Goal: Transaction & Acquisition: Purchase product/service

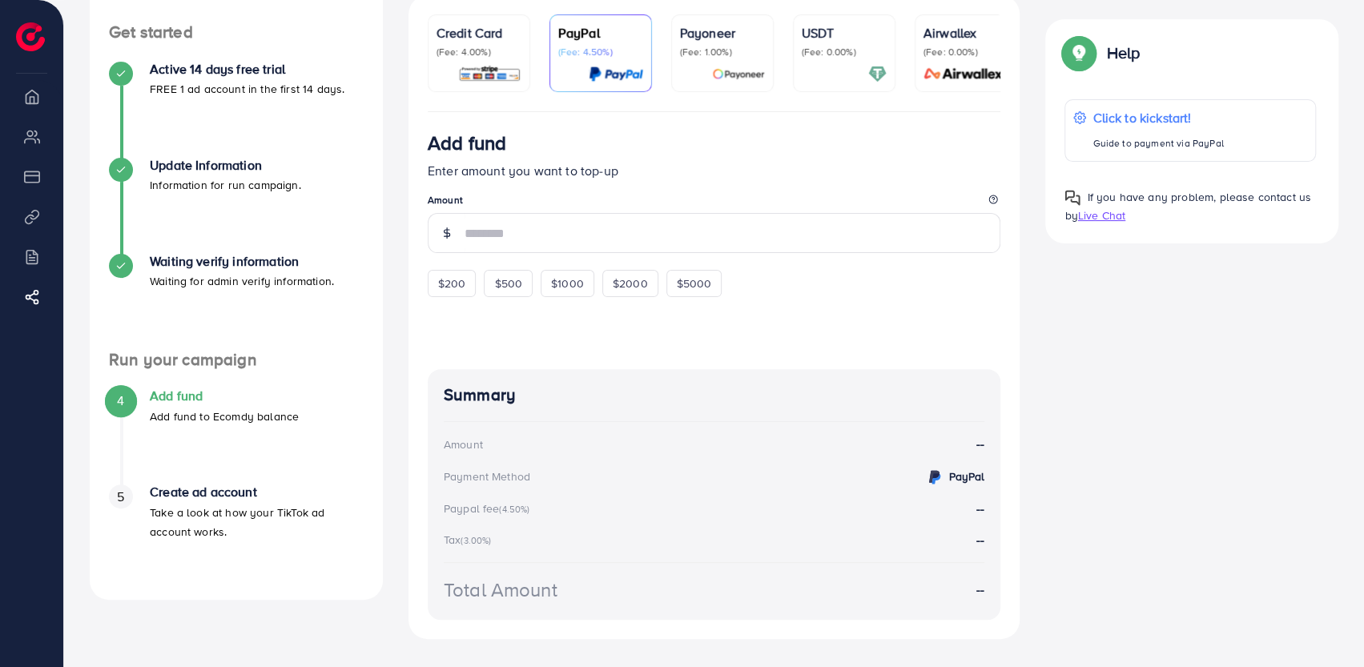
scroll to position [212, 0]
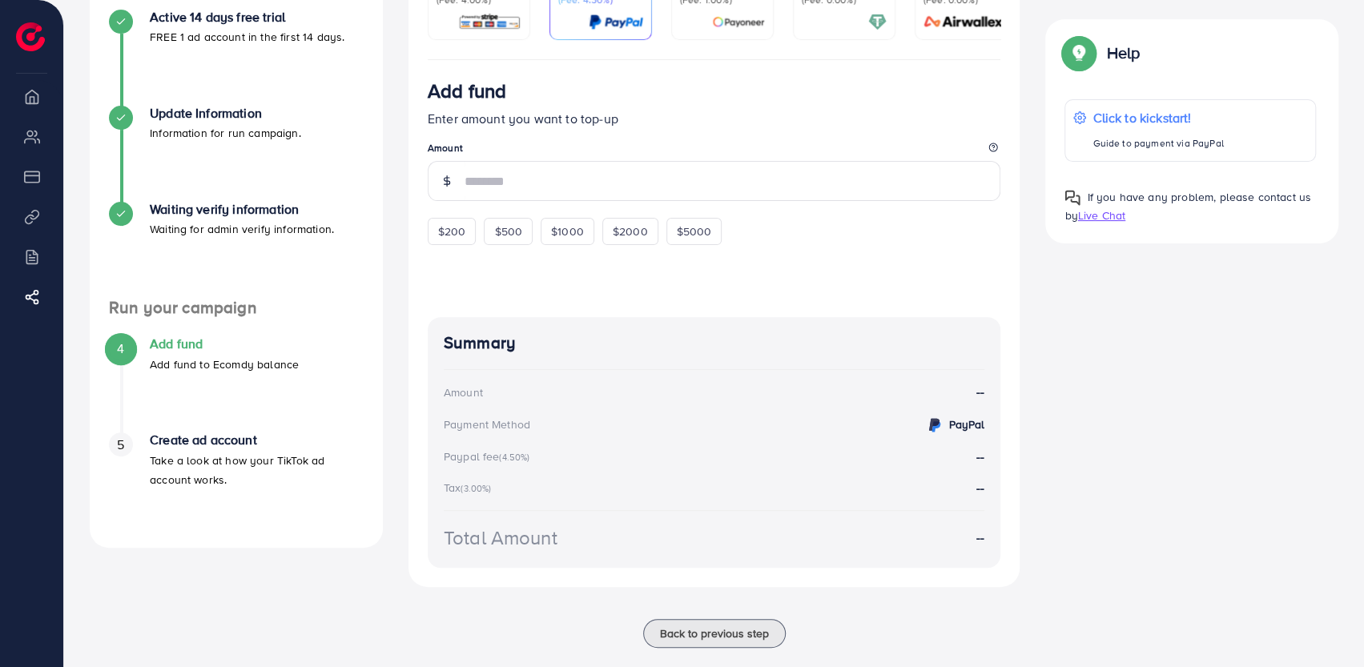
click at [1207, 263] on div "A quick setup guide for your business. Get started Active 14 days free trial FR…" at bounding box center [714, 277] width 1274 height 780
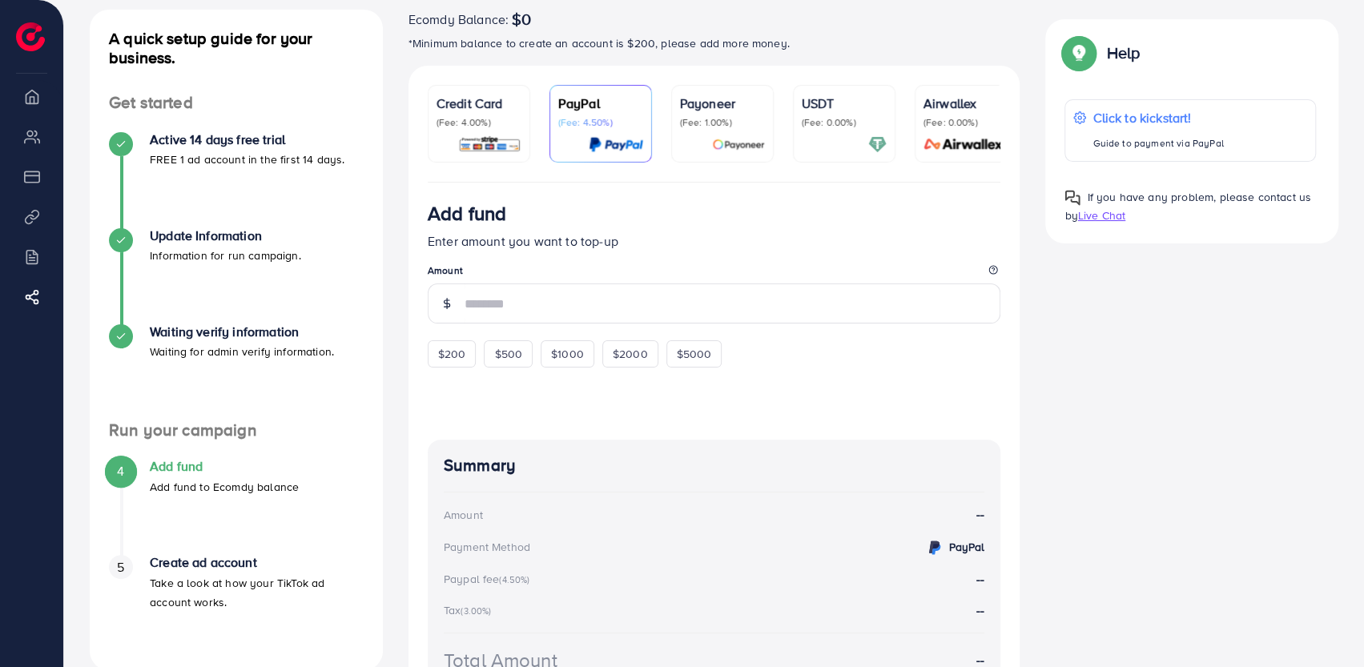
scroll to position [69, 0]
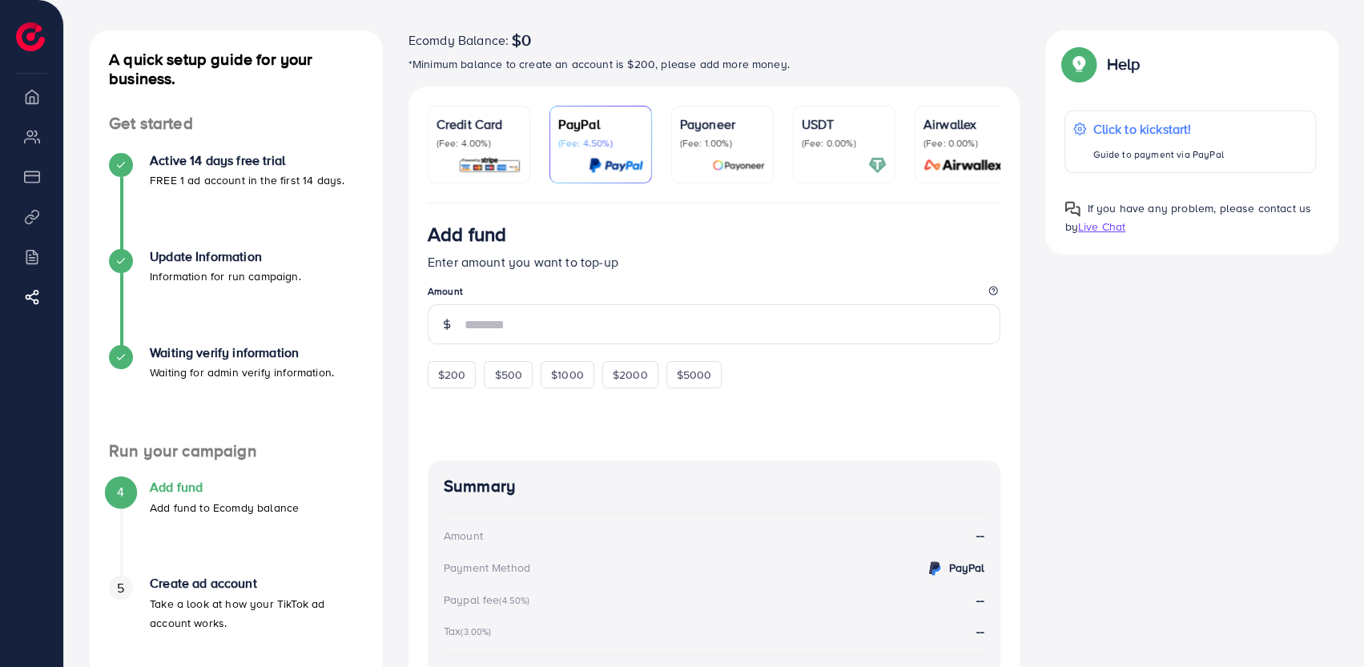
click at [1033, 380] on div "A quick setup guide for your business. Get started Active 14 days free trial FR…" at bounding box center [714, 420] width 1274 height 780
click at [971, 15] on div "A quick setup guide for your business. Get started Active 14 days free trial FR…" at bounding box center [713, 383] width 1299 height 905
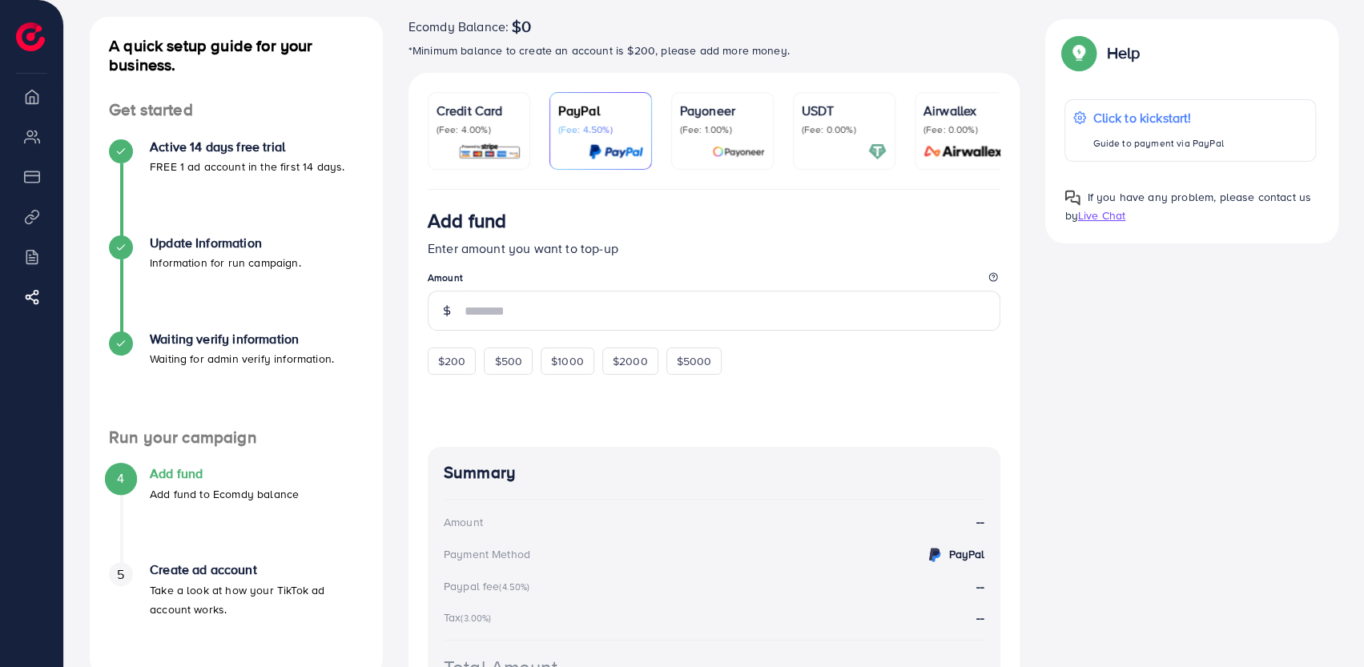
scroll to position [61, 0]
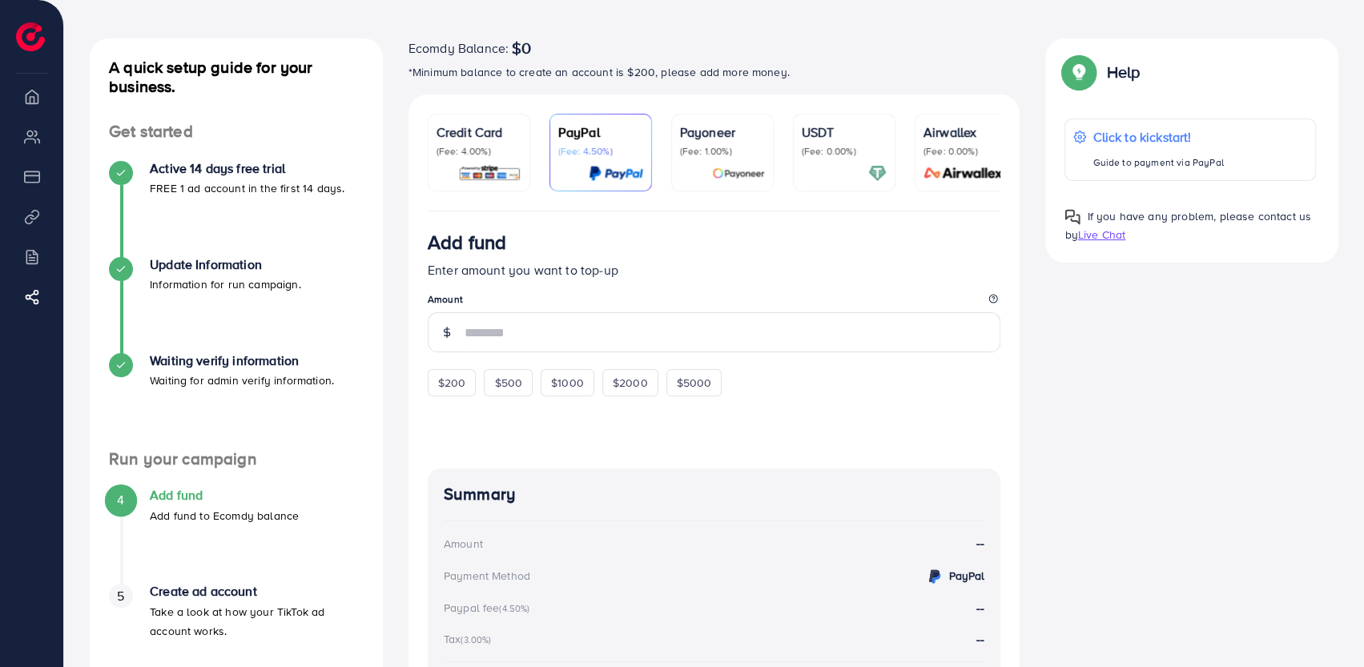
click at [484, 124] on p "Credit Card" at bounding box center [478, 132] width 85 height 19
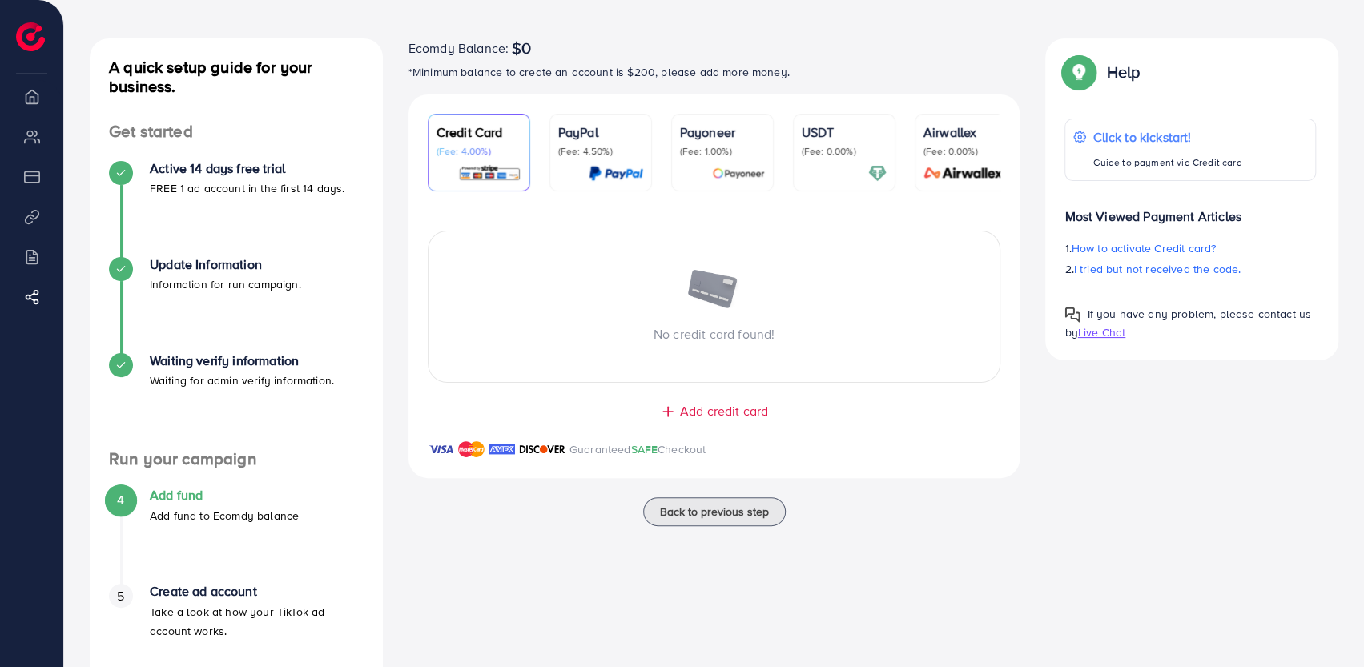
click at [680, 412] on span "Add credit card" at bounding box center [724, 411] width 88 height 18
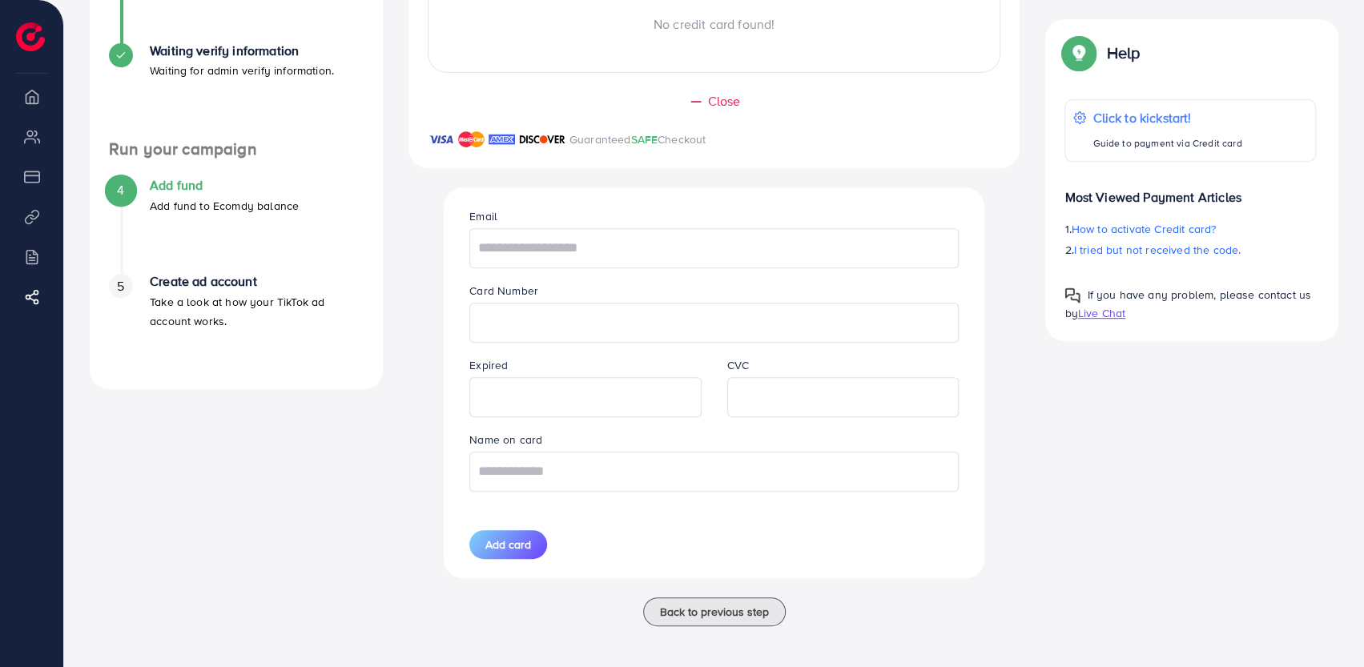
scroll to position [376, 0]
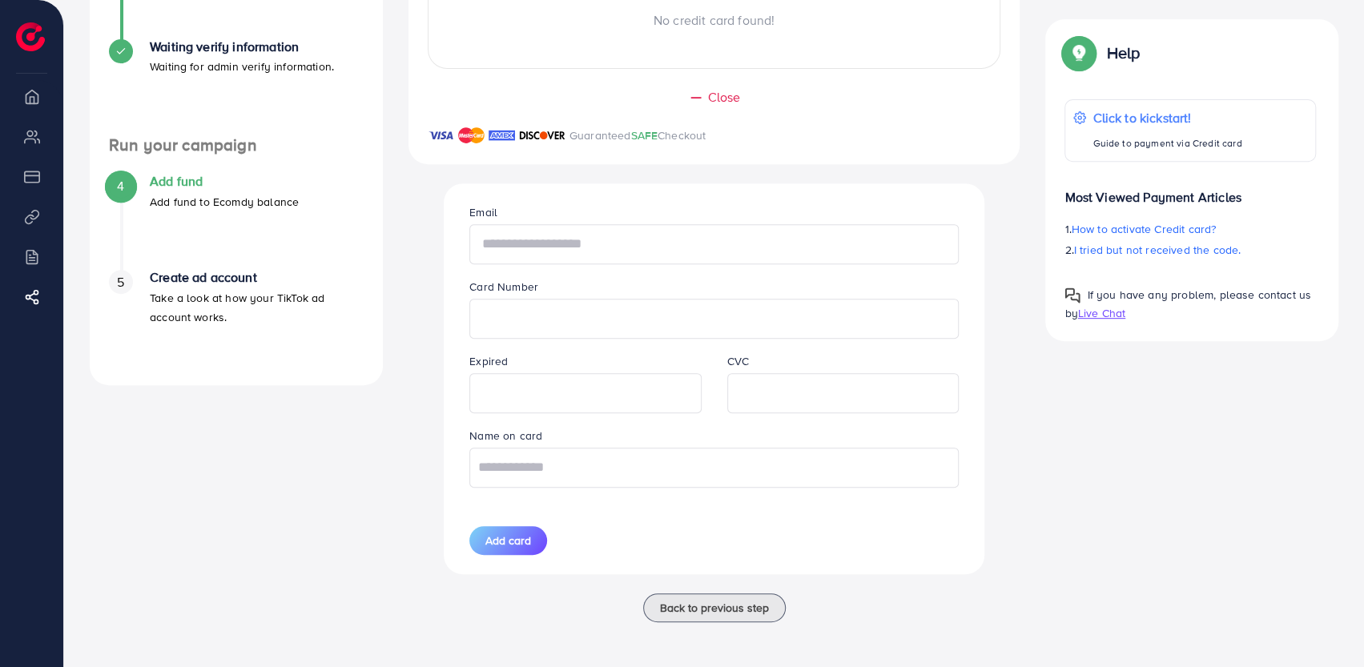
click at [608, 236] on input "text" at bounding box center [713, 244] width 489 height 40
type input "**********"
click at [513, 473] on input "text" at bounding box center [713, 468] width 489 height 40
type input "**********"
click at [496, 537] on span "Add card" at bounding box center [508, 540] width 46 height 16
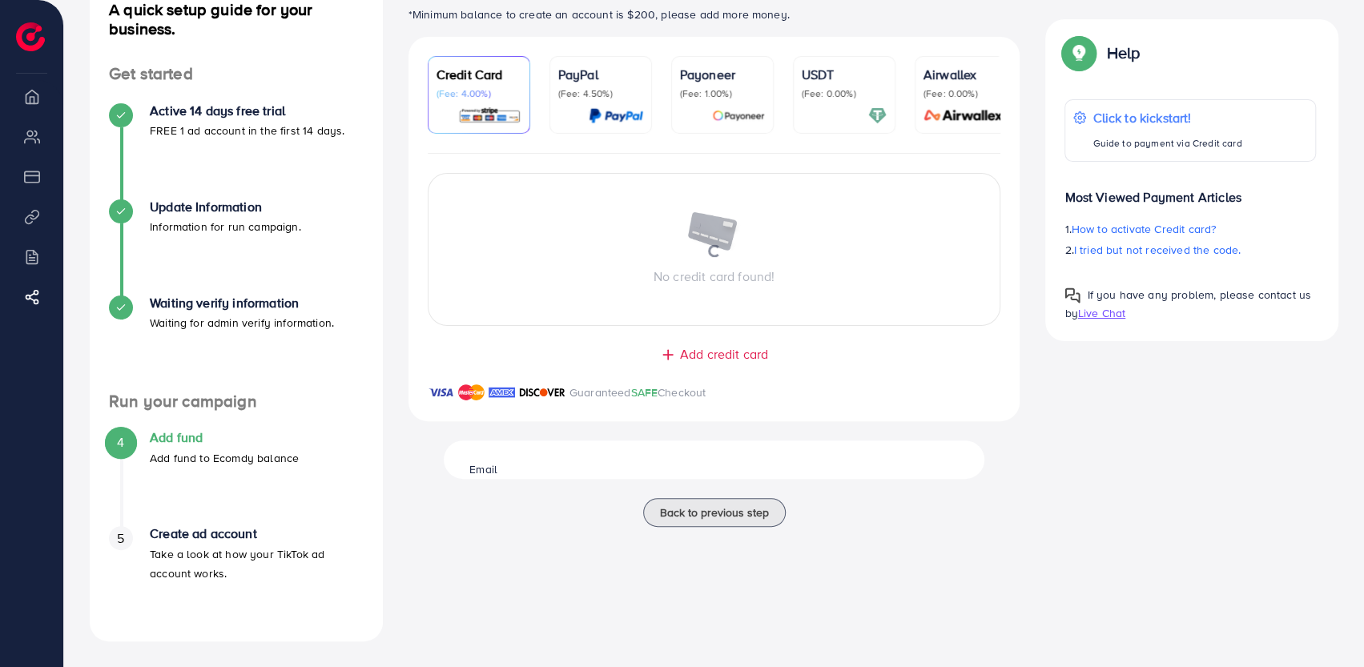
scroll to position [119, 0]
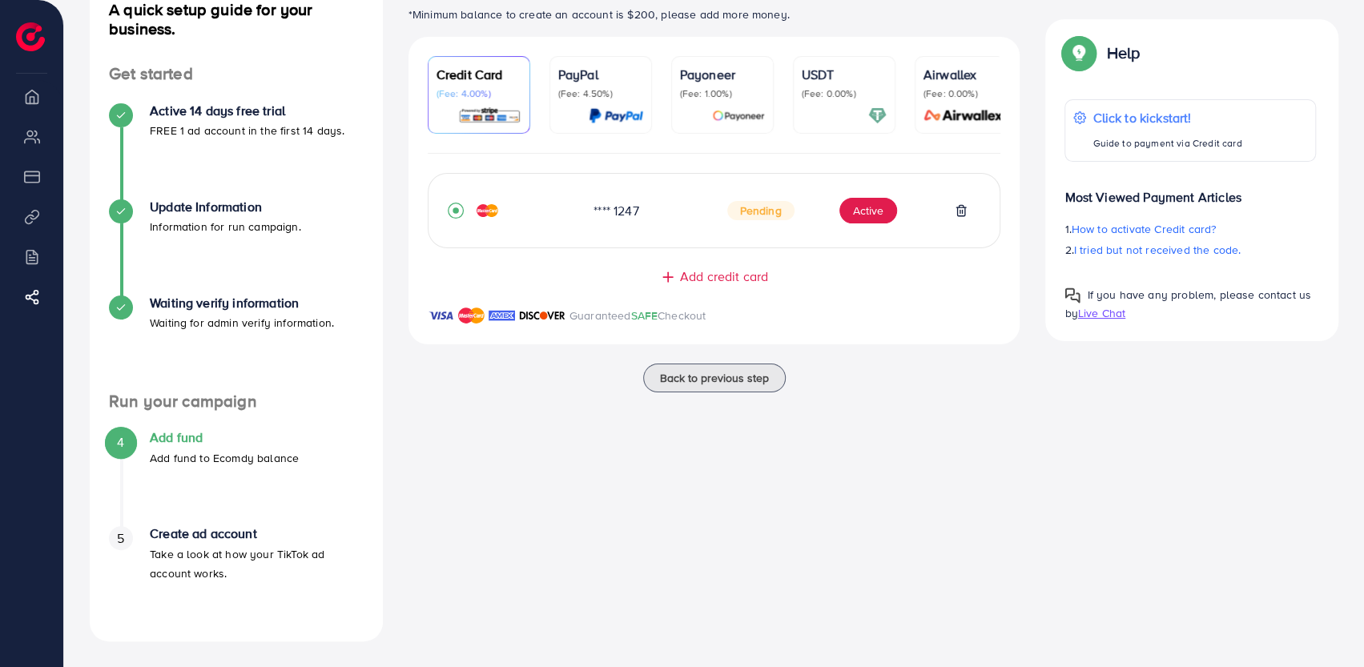
click at [752, 219] on span "Pending" at bounding box center [760, 210] width 67 height 19
click at [448, 210] on icon "record circle" at bounding box center [456, 211] width 16 height 16
click at [453, 211] on icon "record circle" at bounding box center [456, 211] width 16 height 16
click at [500, 372] on div "Back to previous step" at bounding box center [714, 378] width 612 height 29
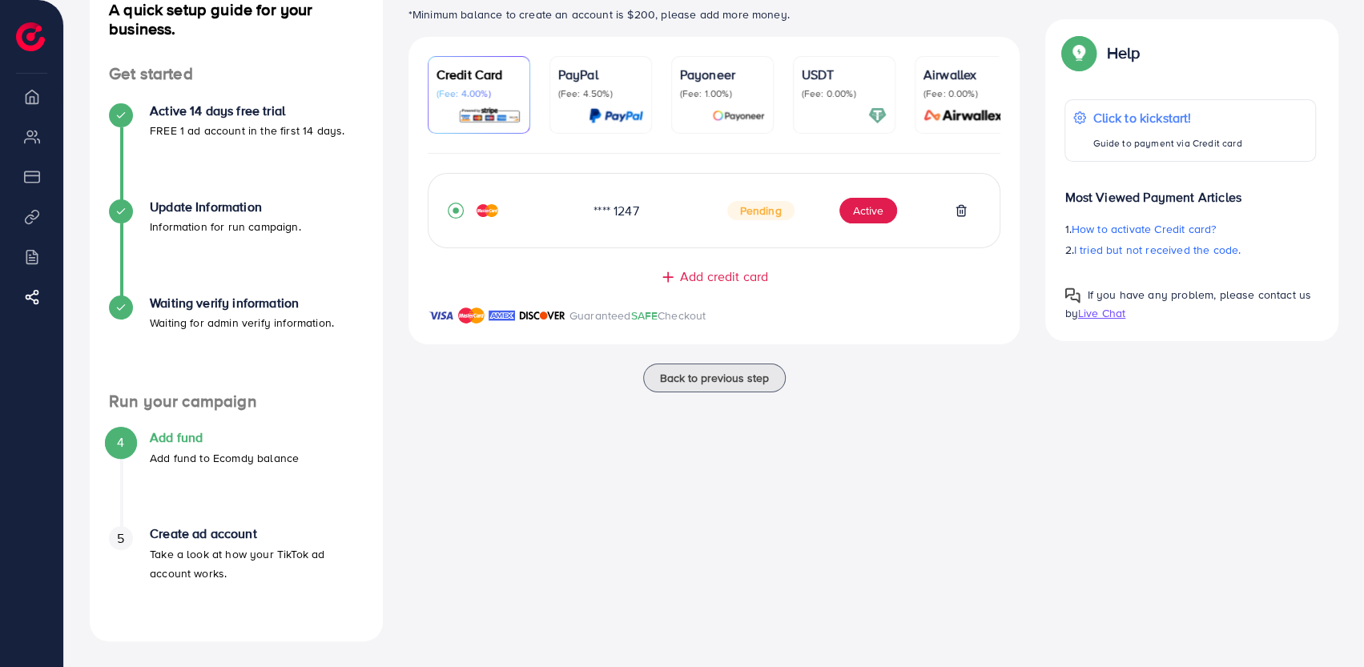
click at [575, 473] on div "Ecomdy Balance: $0 *Minimum balance to create an account is $200, please add mo…" at bounding box center [714, 311] width 637 height 661
click at [1100, 221] on span "How to activate Credit card?" at bounding box center [1143, 229] width 144 height 16
